Goal: Task Accomplishment & Management: Complete application form

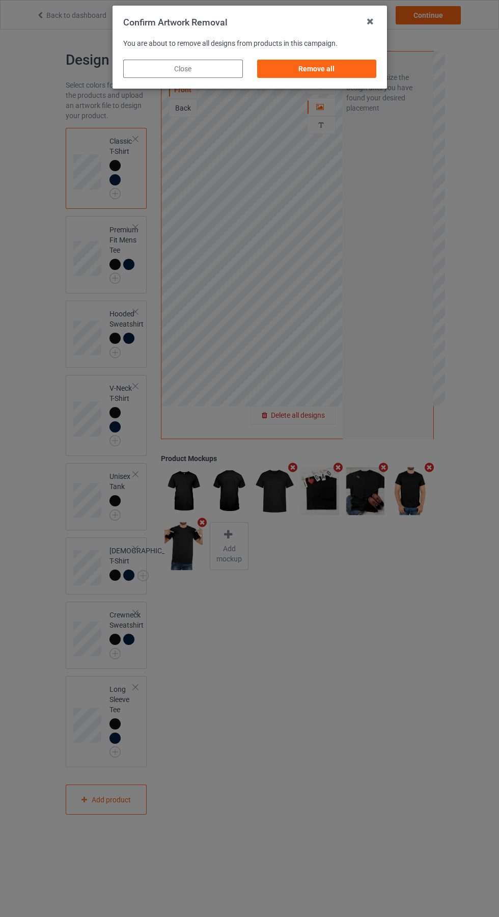
click at [316, 72] on div "Remove all" at bounding box center [317, 69] width 120 height 18
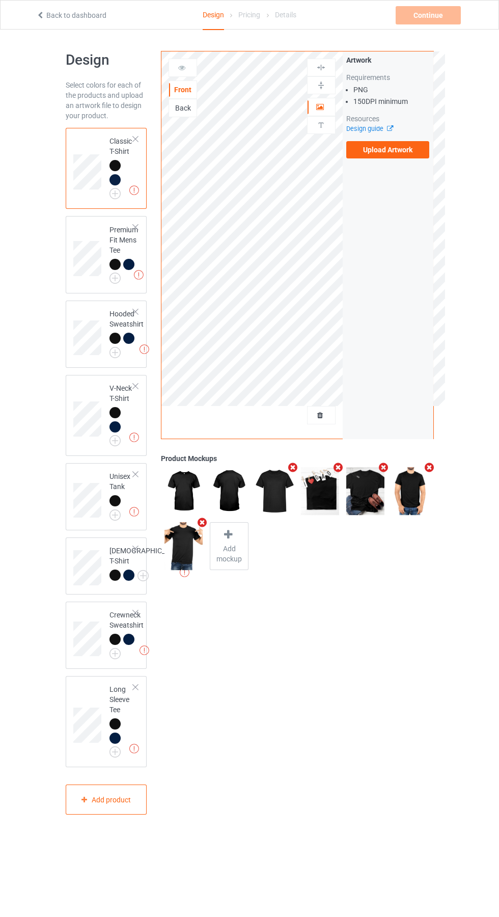
click at [412, 155] on label "Upload Artwork" at bounding box center [389, 149] width 84 height 17
click at [0, 0] on input "Upload Artwork" at bounding box center [0, 0] width 0 height 0
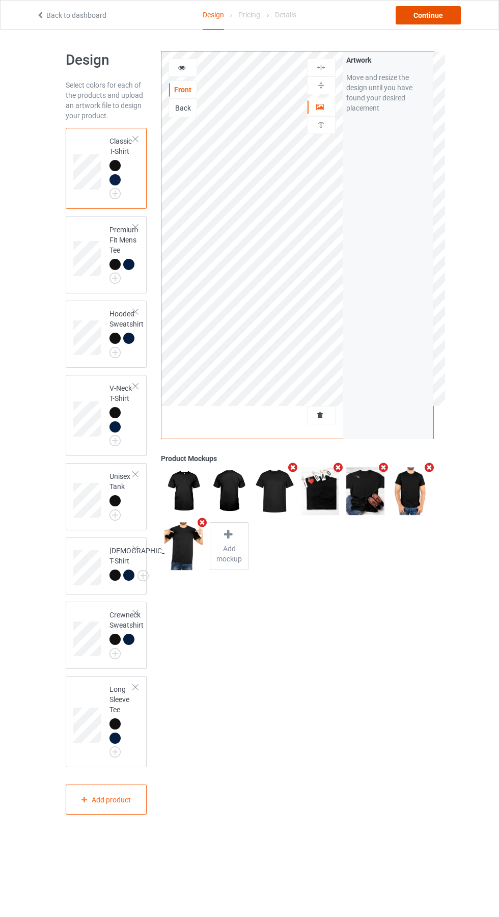
click at [442, 15] on div "Continue" at bounding box center [428, 15] width 65 height 18
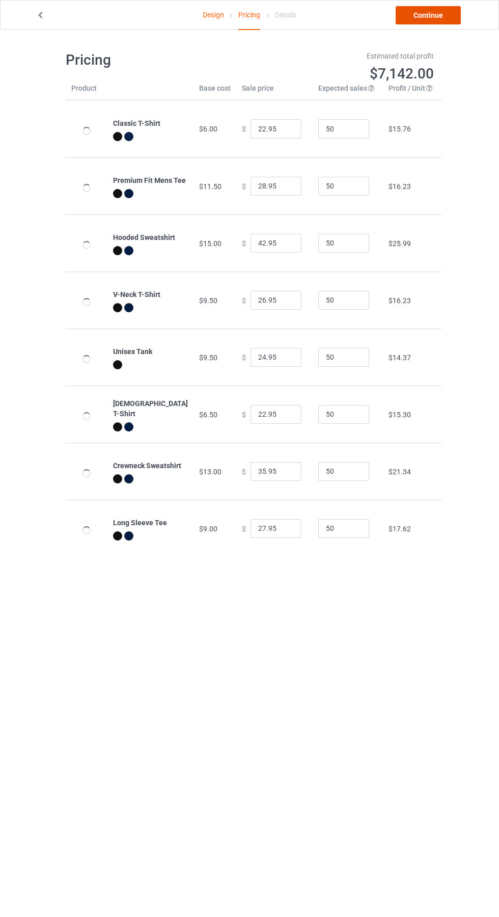
click at [441, 14] on link "Continue" at bounding box center [428, 15] width 65 height 18
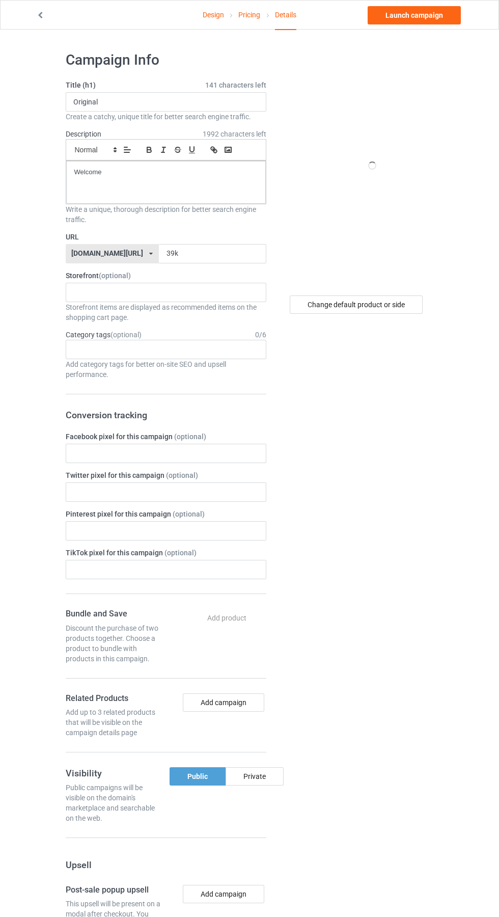
click at [215, 242] on label "URL" at bounding box center [166, 237] width 201 height 10
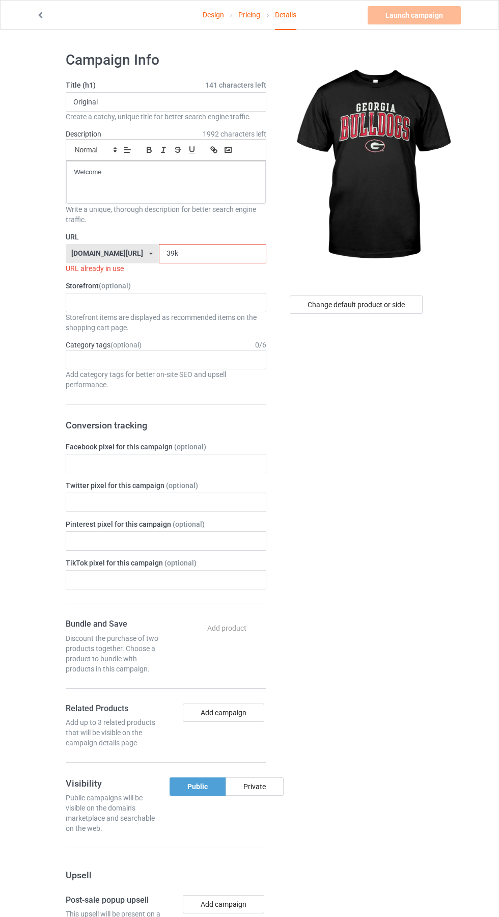
click at [205, 255] on input "39k" at bounding box center [213, 253] width 108 height 19
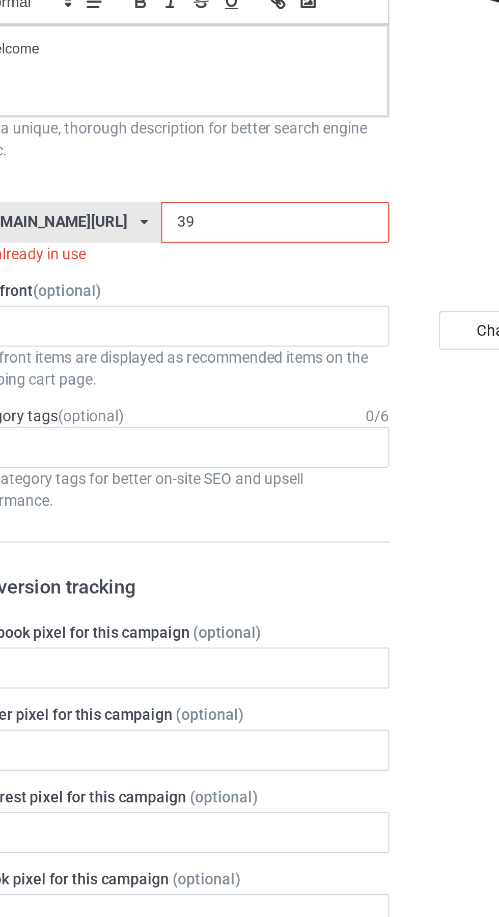
type input "3"
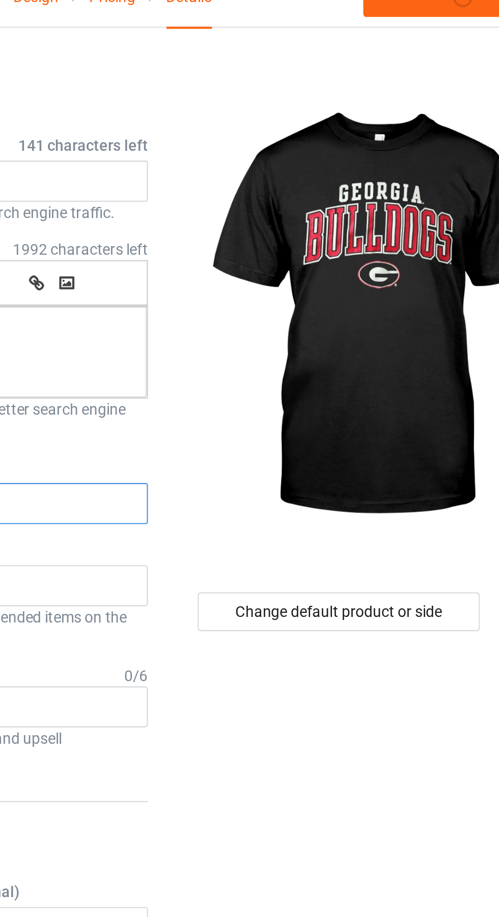
type input "Gb"
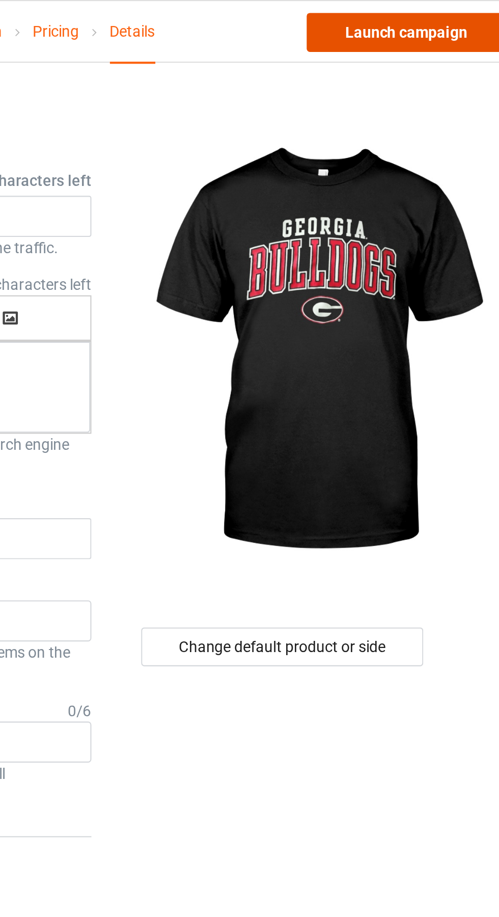
click at [421, 16] on link "Launch campaign" at bounding box center [414, 15] width 93 height 18
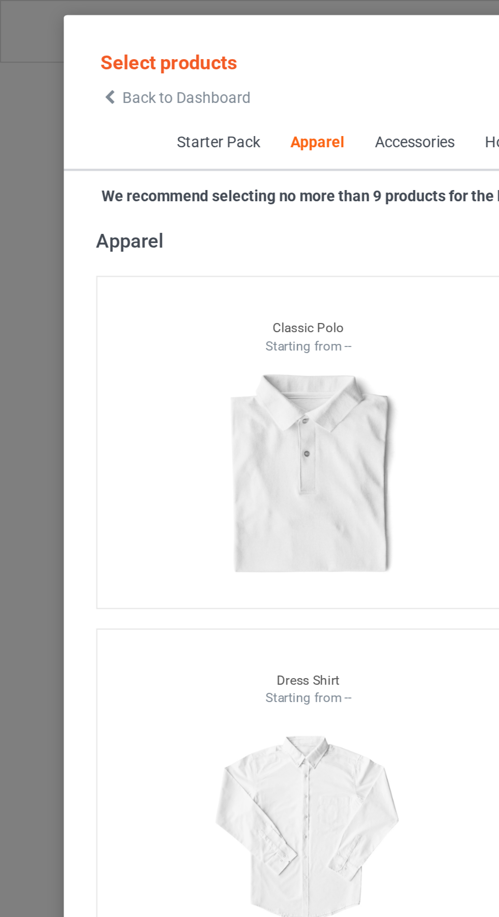
click at [49, 43] on icon at bounding box center [51, 45] width 9 height 7
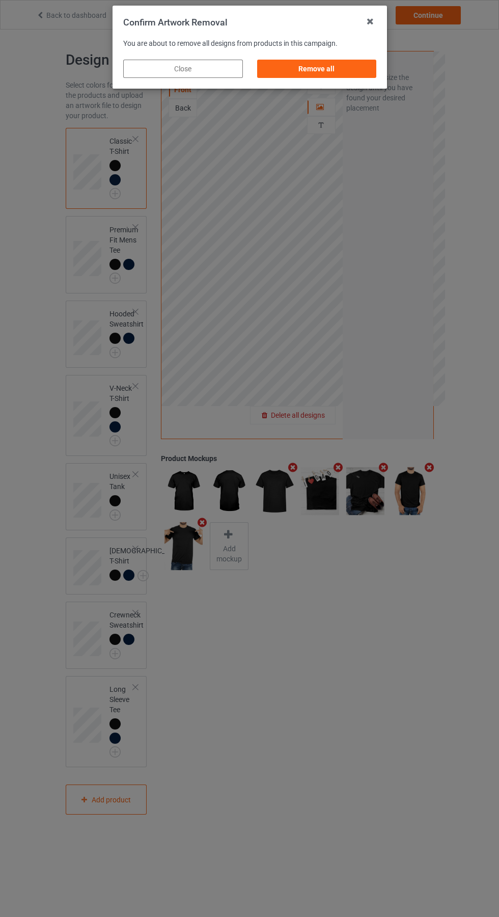
click at [326, 71] on div "Remove all" at bounding box center [317, 69] width 120 height 18
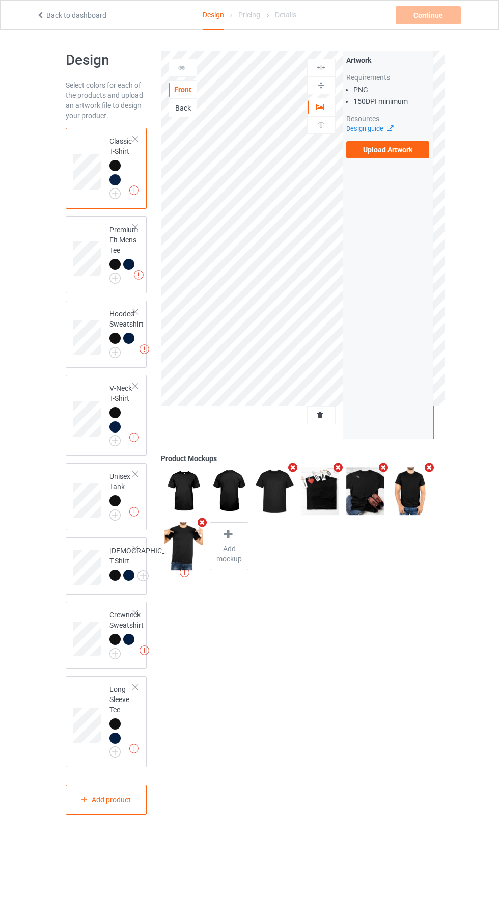
click at [409, 144] on label "Upload Artwork" at bounding box center [389, 149] width 84 height 17
click at [0, 0] on input "Upload Artwork" at bounding box center [0, 0] width 0 height 0
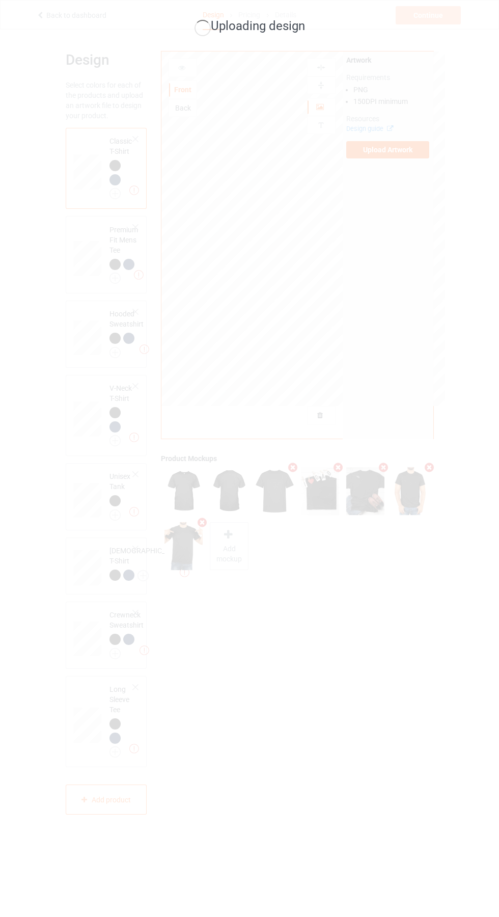
click at [441, 791] on div "Uploading design" at bounding box center [249, 458] width 499 height 917
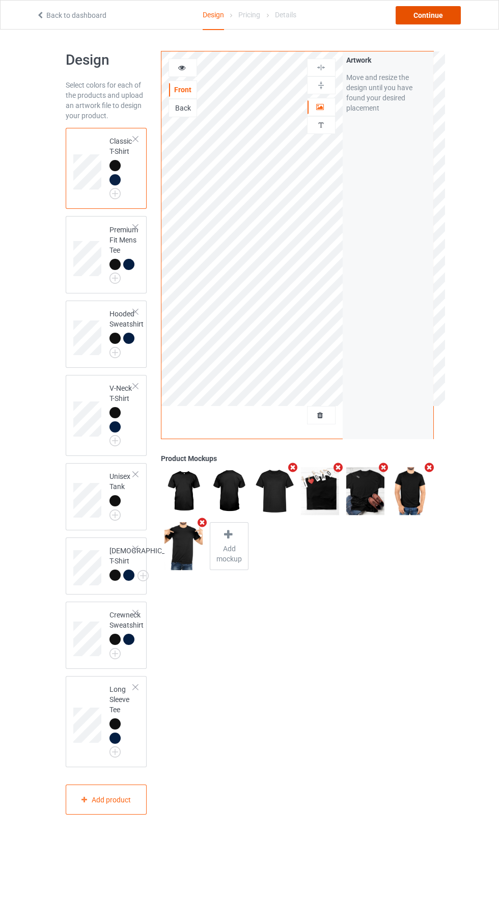
click at [439, 13] on div "Continue" at bounding box center [428, 15] width 65 height 18
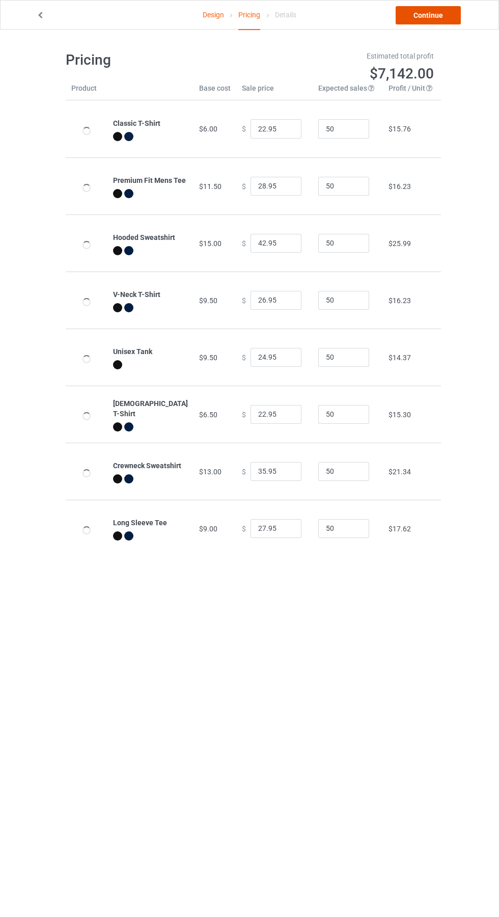
click at [440, 19] on link "Continue" at bounding box center [428, 15] width 65 height 18
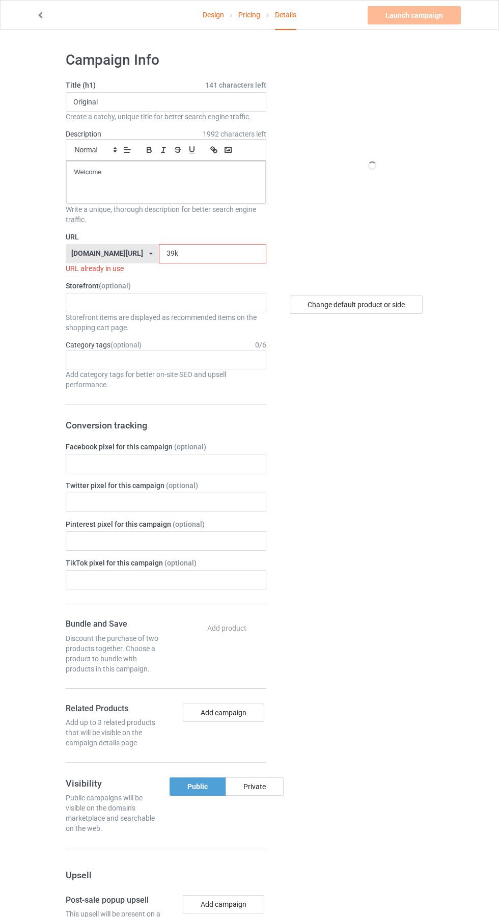
click at [202, 285] on label "Storefront (optional)" at bounding box center [166, 286] width 201 height 10
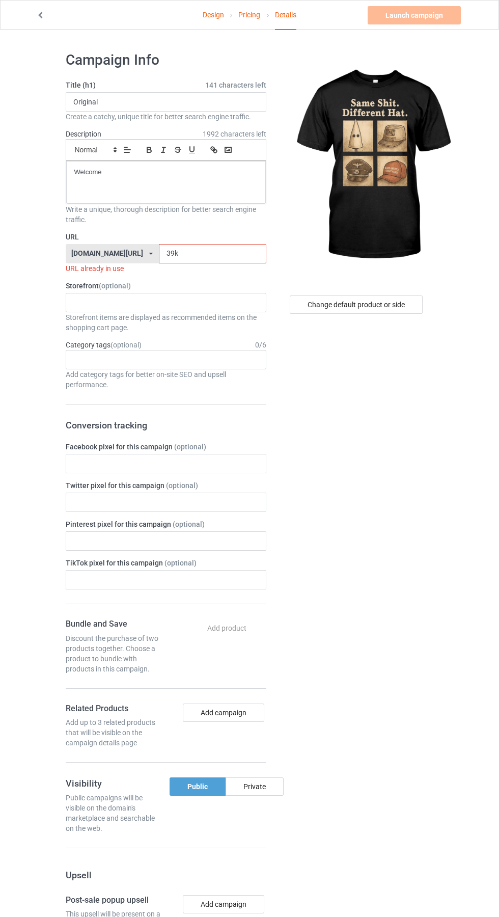
click at [200, 250] on input "39k" at bounding box center [213, 253] width 108 height 19
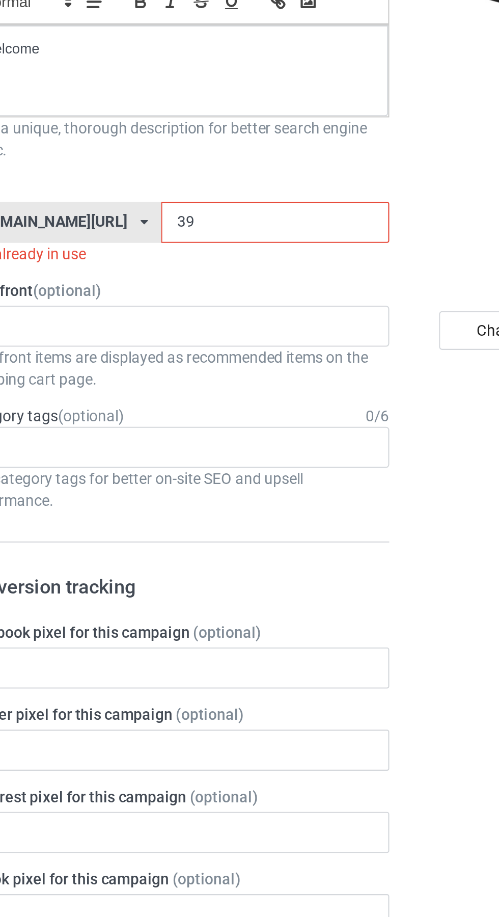
type input "3"
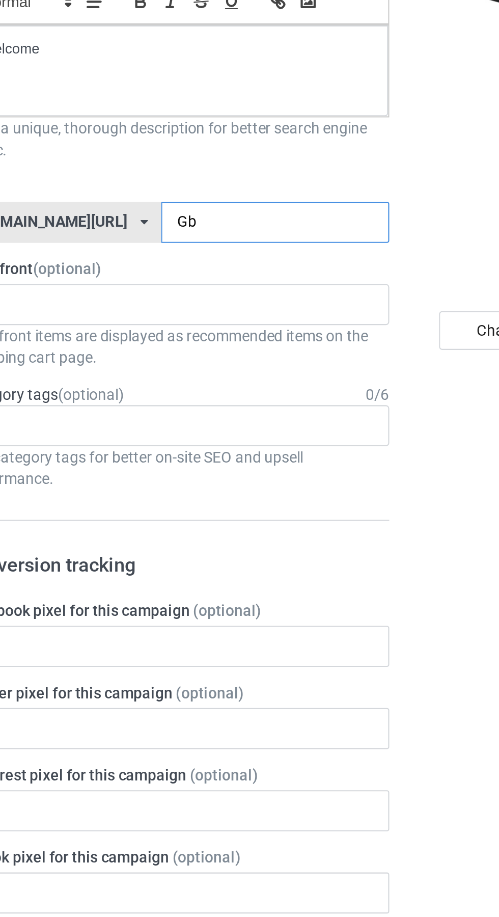
type input "Gb1"
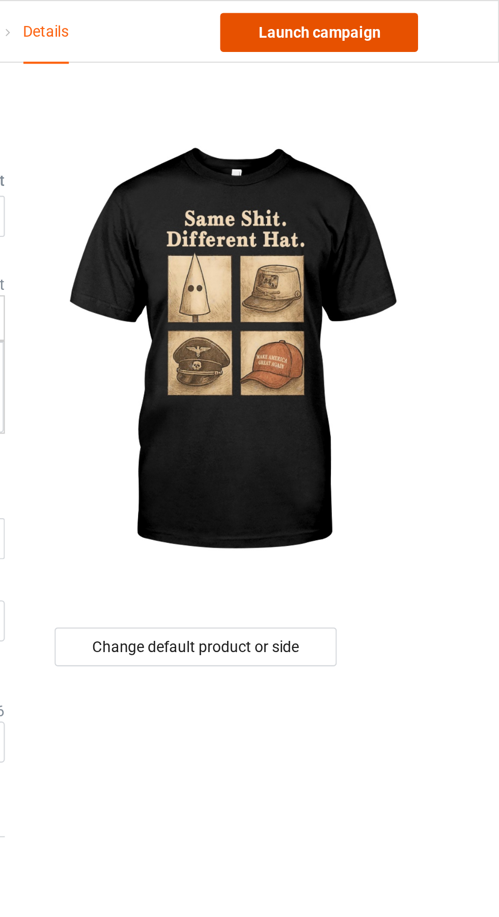
click at [438, 16] on link "Launch campaign" at bounding box center [414, 15] width 93 height 18
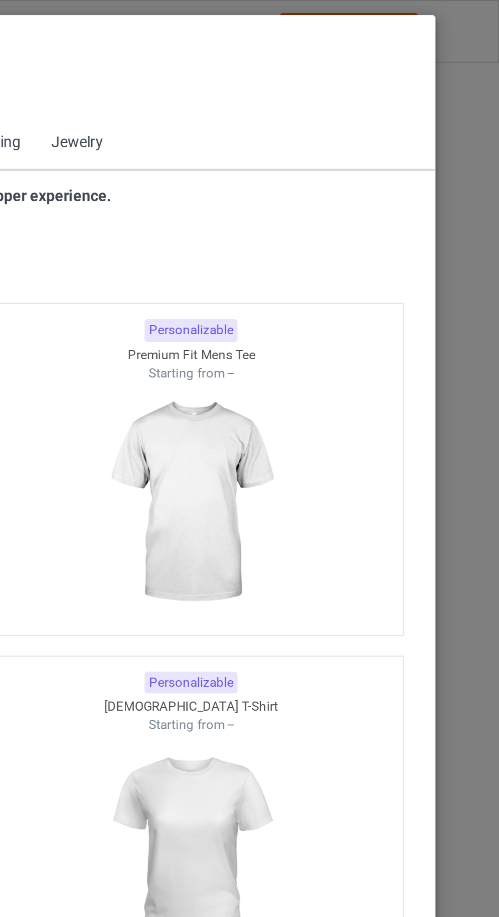
scroll to position [545, 0]
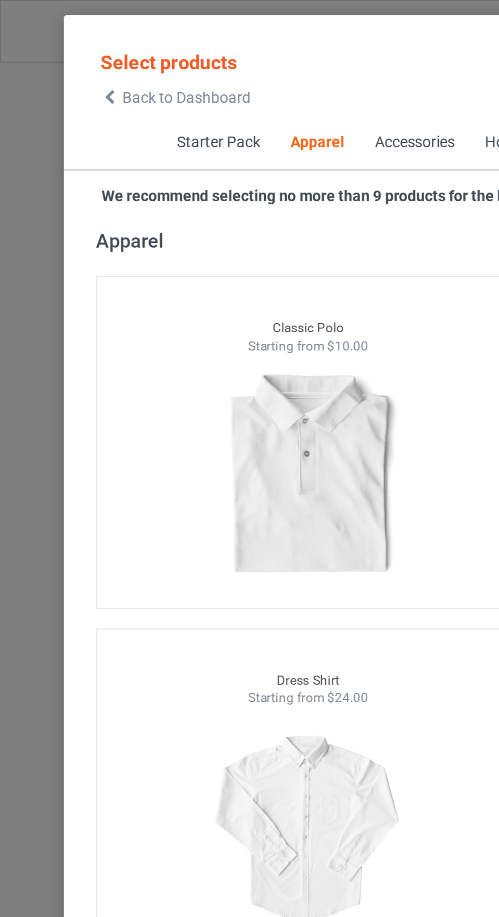
click at [59, 48] on span "Back to Dashboard" at bounding box center [88, 46] width 61 height 8
